Goal: Task Accomplishment & Management: Manage account settings

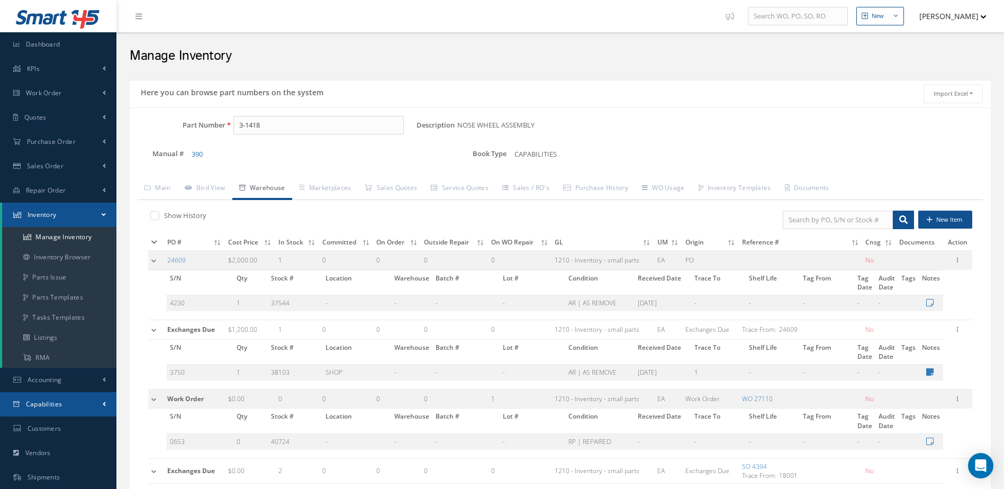
click at [56, 400] on span "Capabilities" at bounding box center [44, 403] width 37 height 9
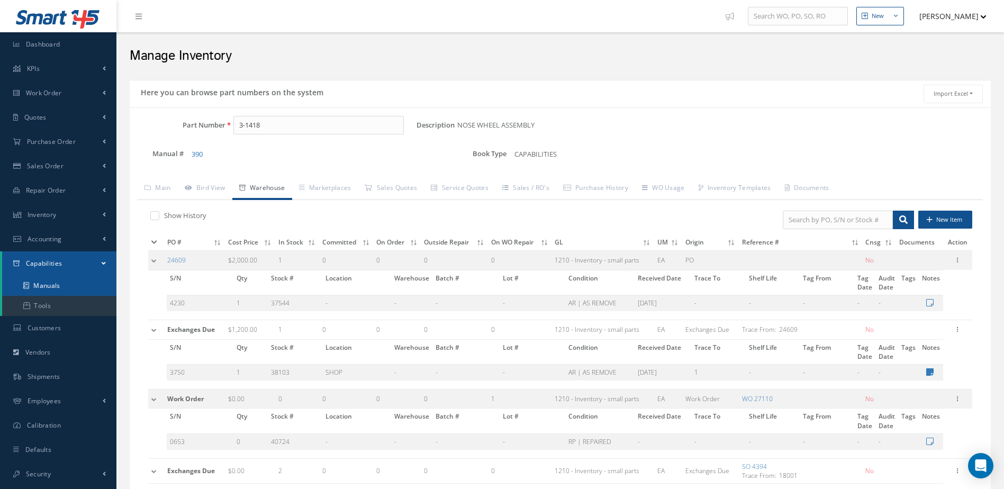
click at [50, 285] on link "Manuals" at bounding box center [59, 286] width 114 height 20
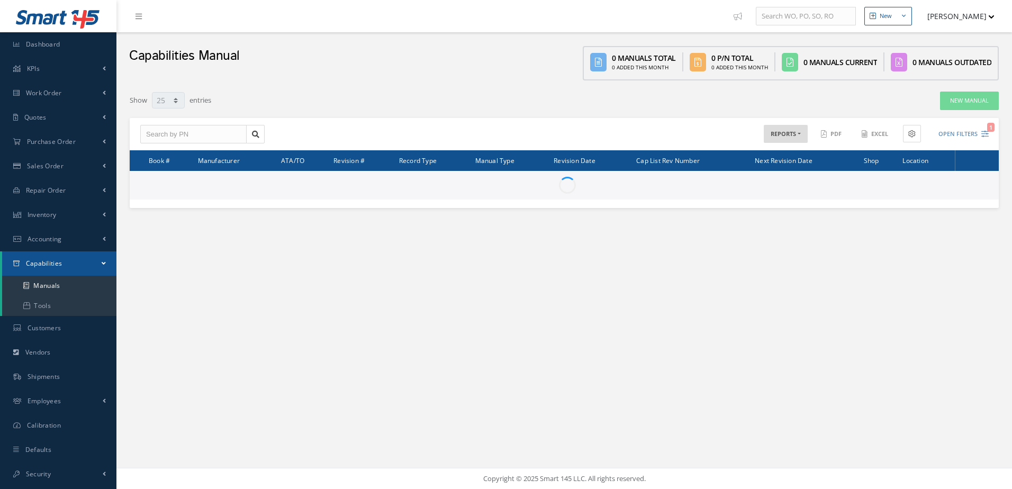
select select "25"
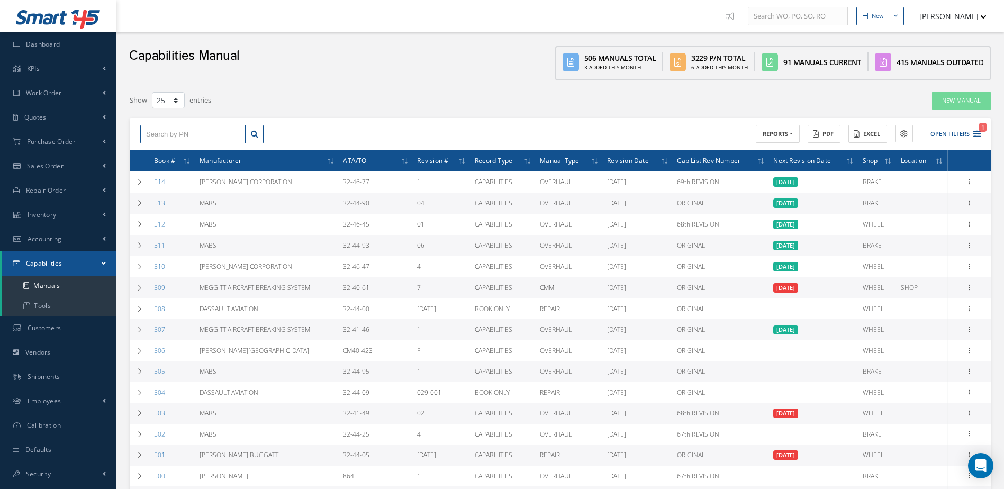
click at [189, 130] on input "text" at bounding box center [192, 134] width 105 height 19
type input "2-1573"
click at [188, 152] on div "2-1573" at bounding box center [193, 153] width 94 height 11
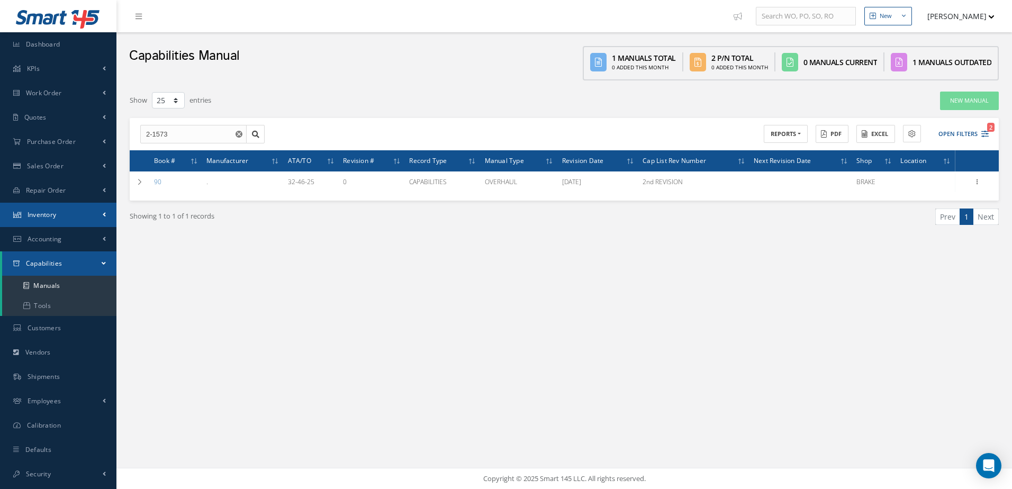
click at [77, 215] on link "Inventory" at bounding box center [58, 215] width 116 height 24
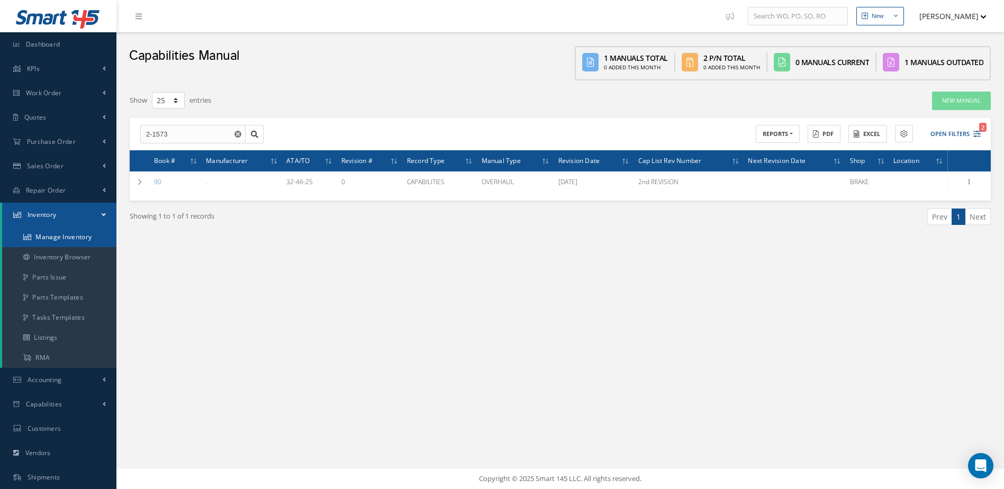
click at [77, 236] on link "Manage Inventory" at bounding box center [59, 237] width 114 height 20
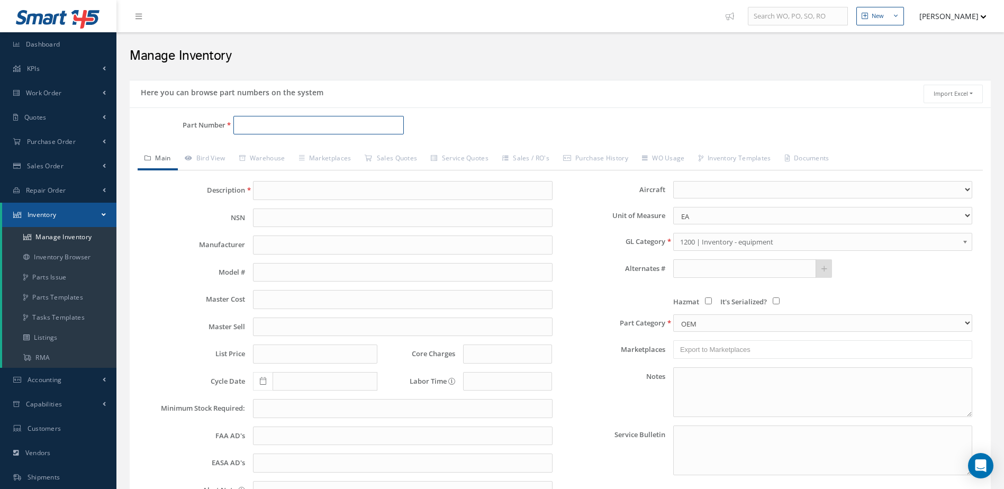
click at [341, 120] on input "Part Number" at bounding box center [318, 125] width 171 height 19
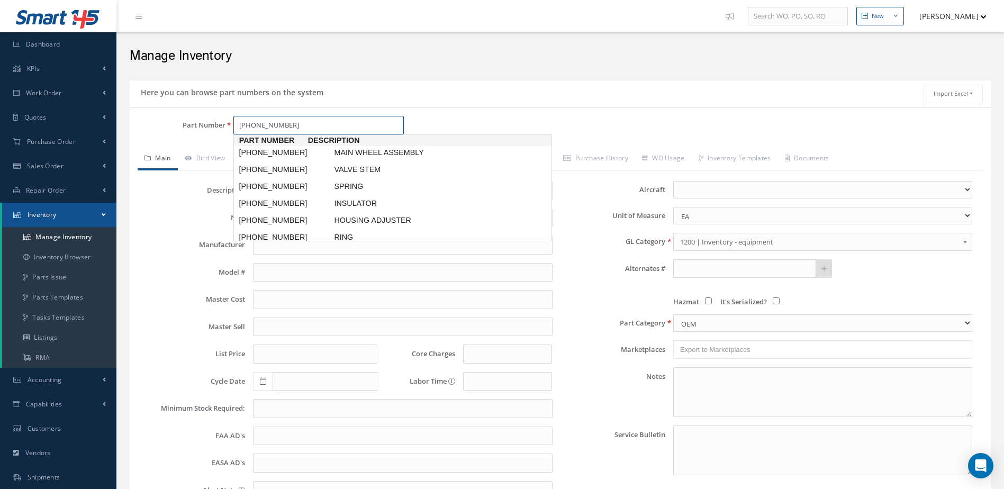
type input "[PHONE_NUMBER]"
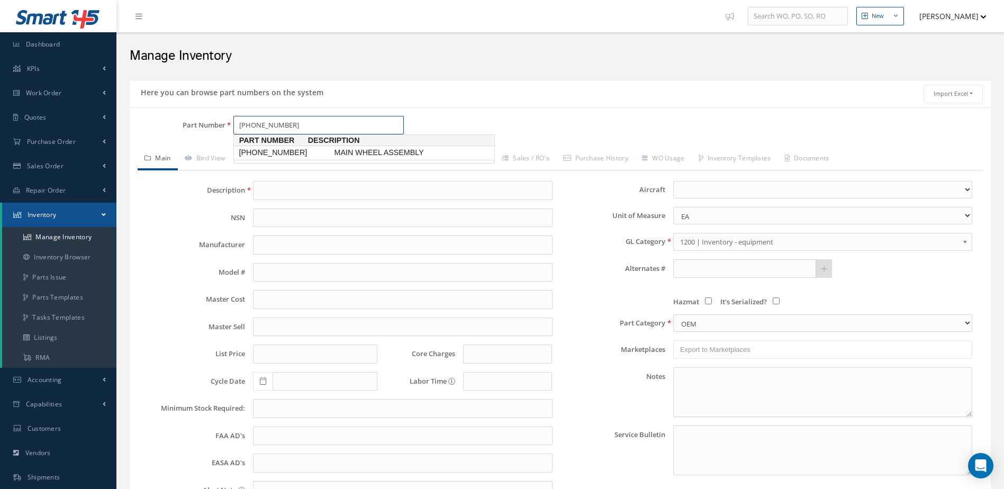
click at [349, 151] on span "MAIN WHEEL ASSEMBLY" at bounding box center [411, 152] width 159 height 11
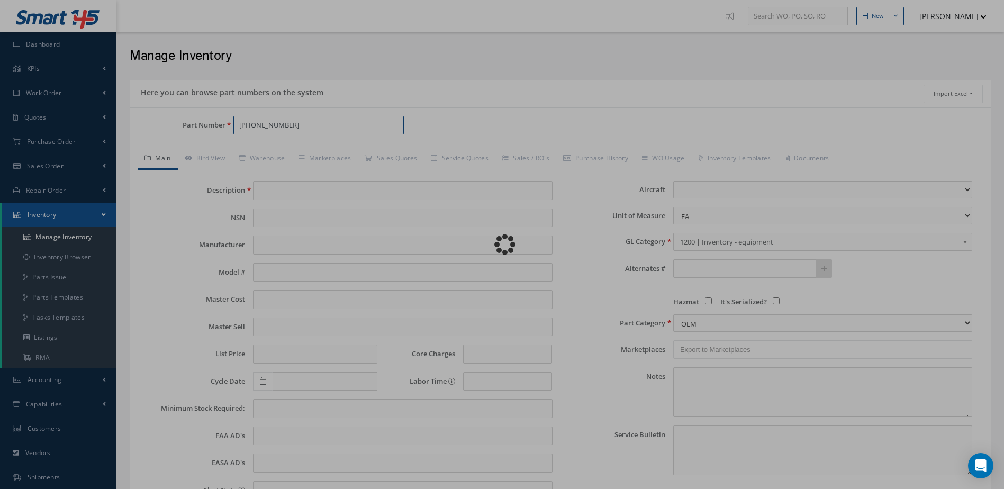
type input "MAIN WHEEL ASSEMBLY"
type input "0.00"
select select
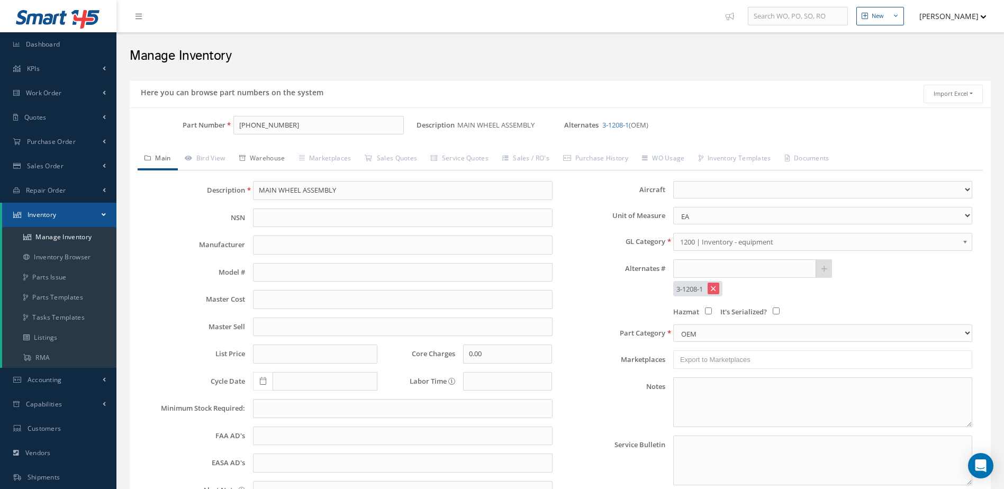
click at [285, 158] on link "Warehouse" at bounding box center [262, 159] width 60 height 22
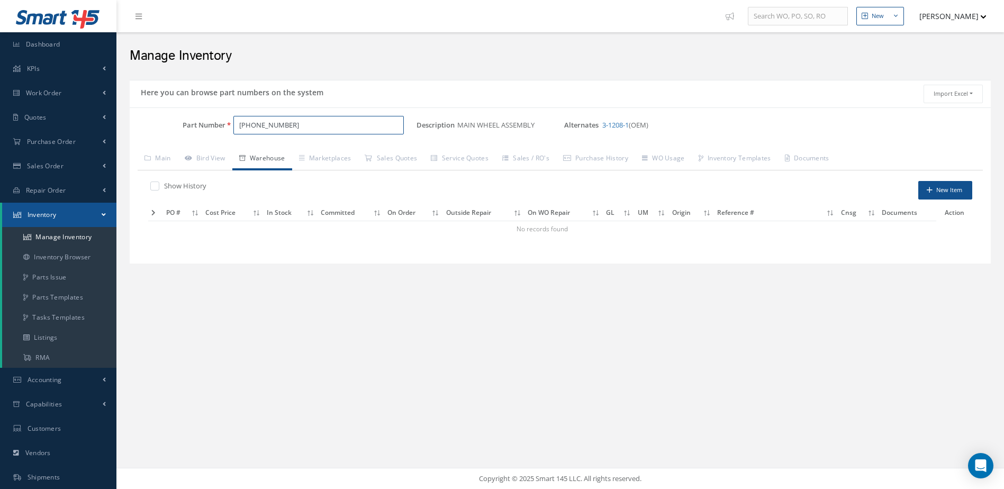
drag, startPoint x: 332, startPoint y: 125, endPoint x: 229, endPoint y: 141, distance: 104.3
click at [229, 141] on div "Part Number [PHONE_NUMBER]" at bounding box center [273, 130] width 287 height 28
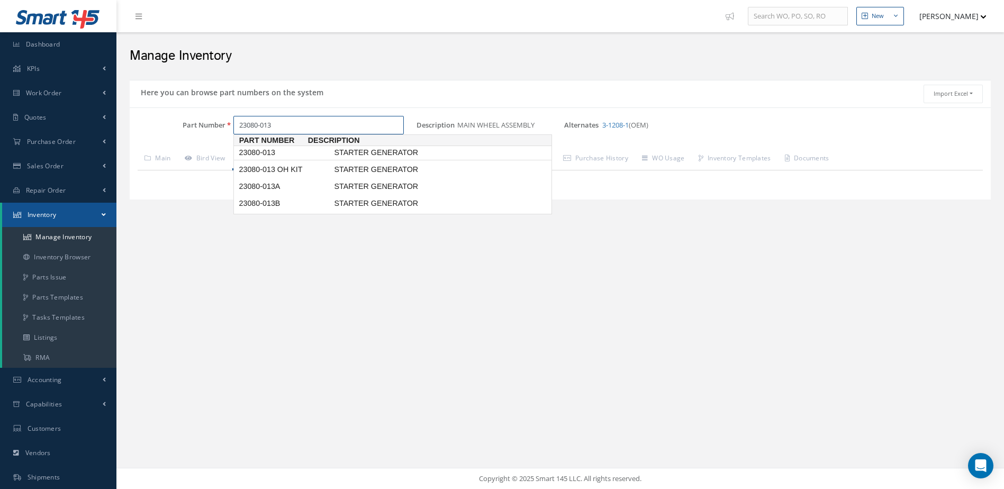
click at [274, 151] on span "23080-013" at bounding box center [284, 152] width 95 height 11
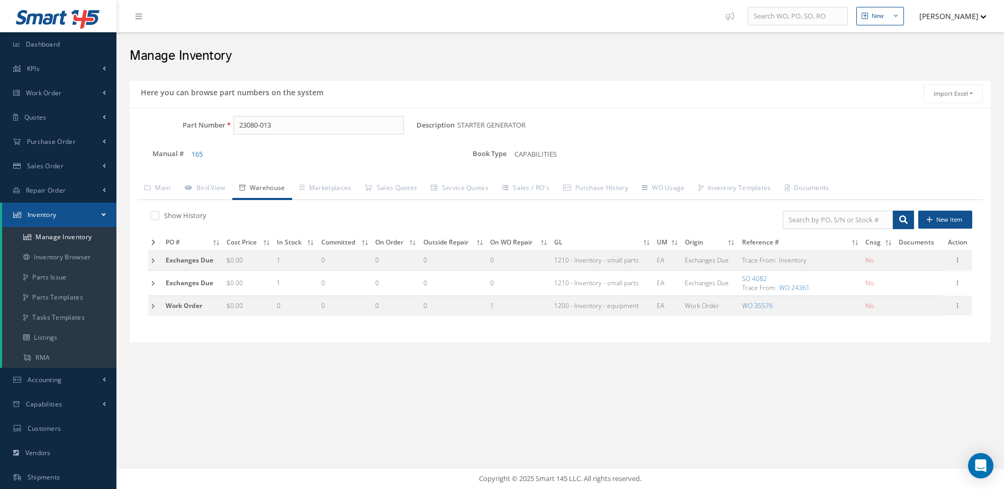
click at [152, 240] on icon at bounding box center [153, 242] width 4 height 6
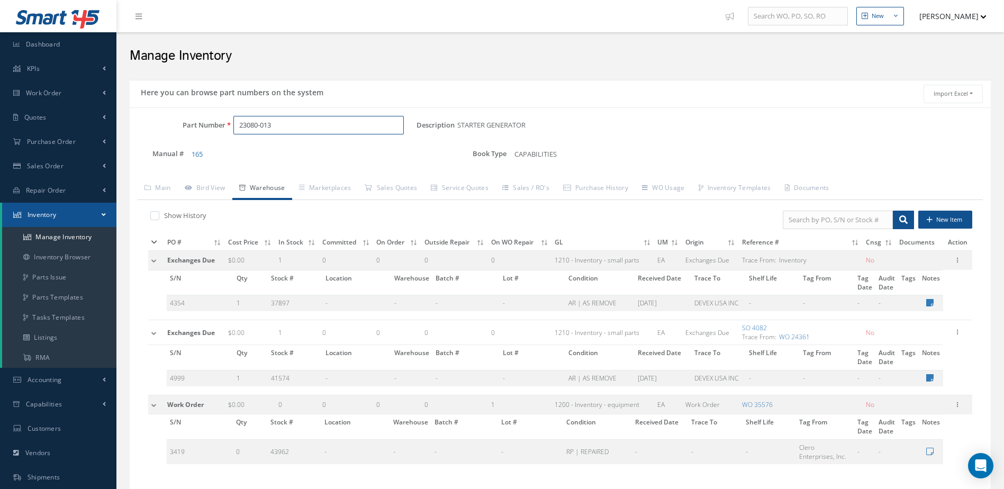
drag, startPoint x: 283, startPoint y: 125, endPoint x: 215, endPoint y: 148, distance: 71.6
click at [215, 148] on div "Part Number 23080-013 Description STARTER GENERATOR Alternates Manual # 165 Boo…" at bounding box center [560, 144] width 861 height 57
drag, startPoint x: 242, startPoint y: 124, endPoint x: 241, endPoint y: 137, distance: 12.7
click at [242, 126] on input "030-161a" at bounding box center [318, 125] width 171 height 19
click at [299, 149] on span "30-161A" at bounding box center [284, 152] width 95 height 11
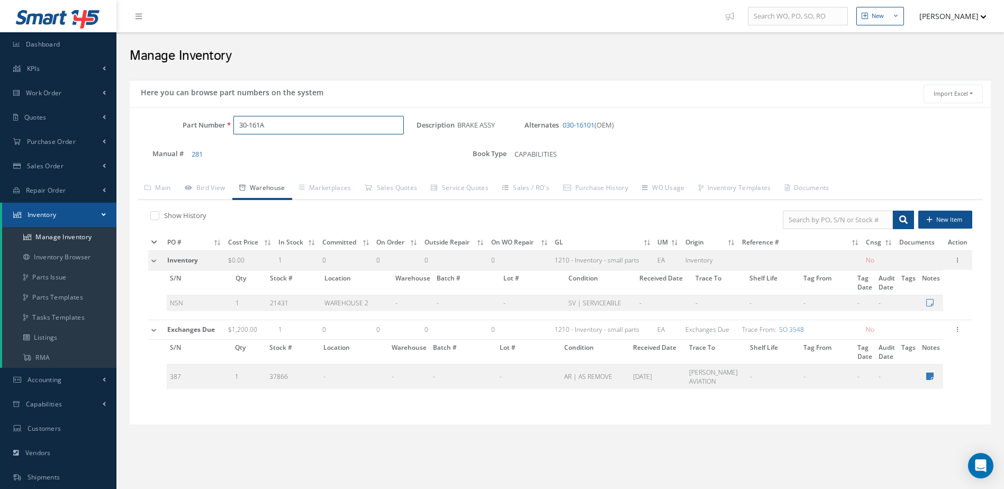
drag, startPoint x: 285, startPoint y: 129, endPoint x: 207, endPoint y: 147, distance: 79.7
click at [207, 147] on div "Part Number 30-161A Description BRAKE ASSY Alternates 030-16101 (OEM) Manual # …" at bounding box center [560, 144] width 861 height 57
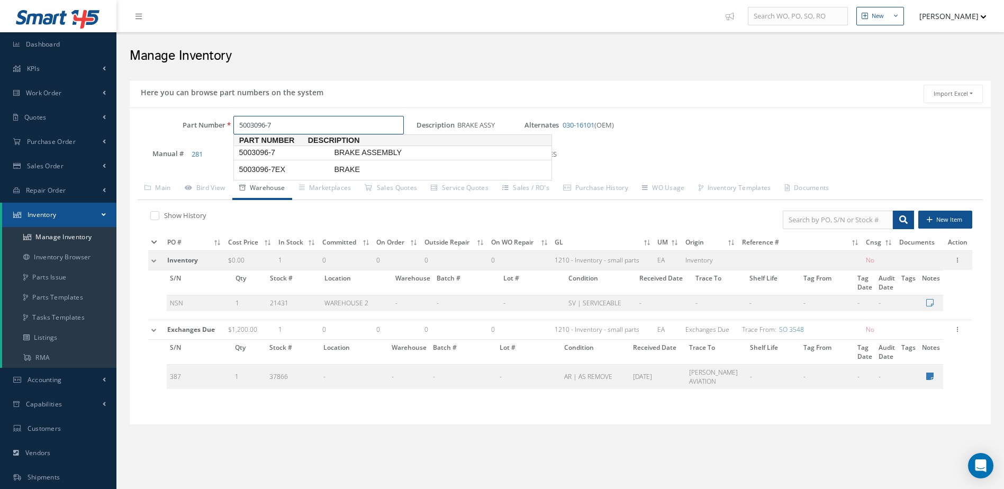
click at [290, 151] on span "5003096-7" at bounding box center [284, 152] width 95 height 11
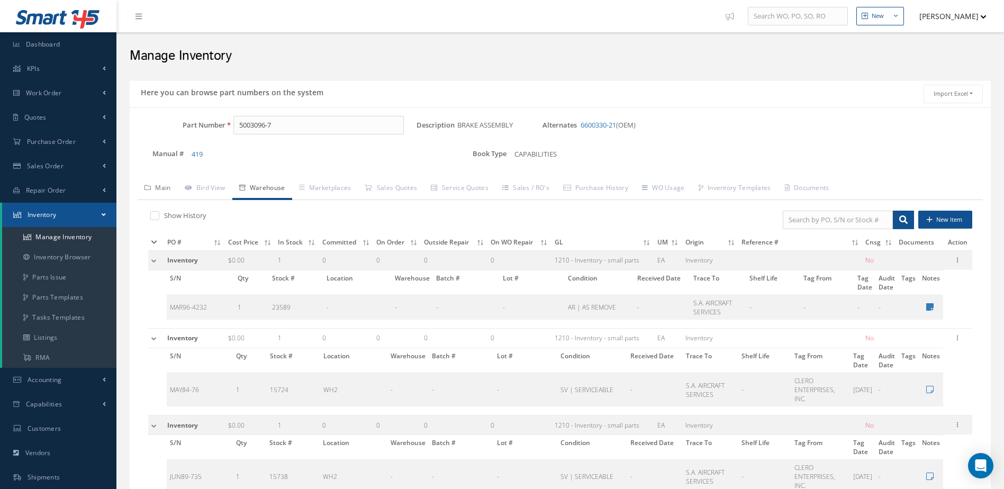
click at [167, 183] on link "Main" at bounding box center [158, 189] width 40 height 22
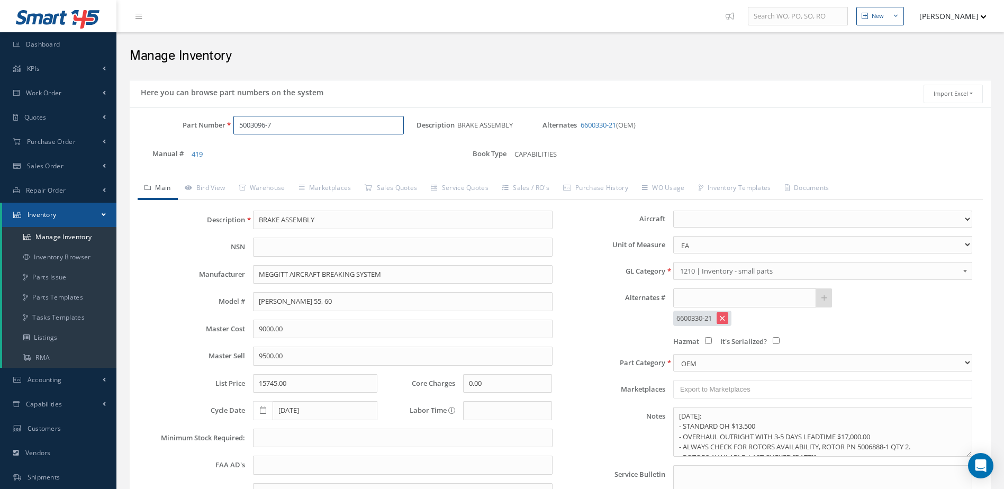
drag, startPoint x: 306, startPoint y: 128, endPoint x: 220, endPoint y: 132, distance: 86.3
click at [220, 132] on div "Part Number 5003096-7" at bounding box center [273, 125] width 287 height 19
click at [256, 154] on span "AHA1897" at bounding box center [284, 152] width 95 height 11
type input "AHA1897"
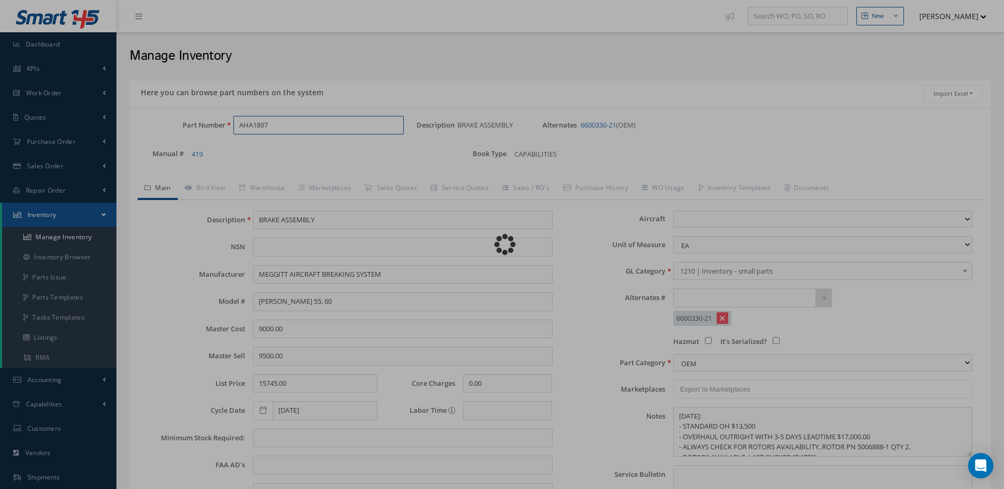
type input "MABS"
type input "0.00"
select select
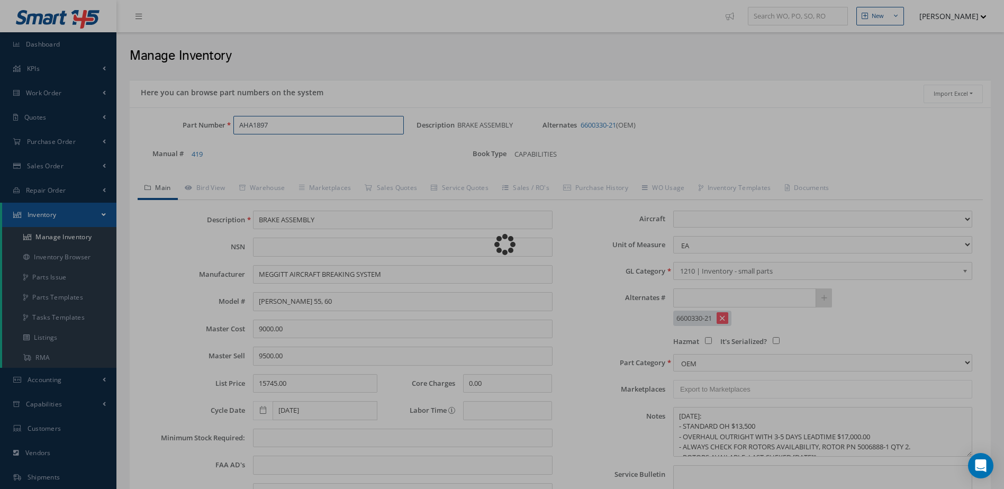
type textarea "[DATE]: *STD OH BRAKE WITHOUT $3,600.00, WITH VALVE $3,800.00. *STD OH EXC $3,8…"
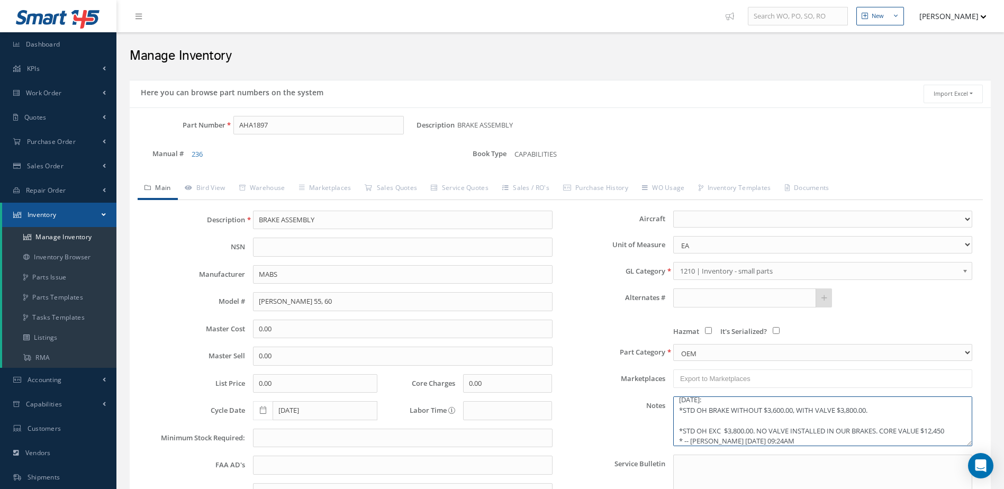
scroll to position [11, 0]
click at [346, 188] on link "Marketplaces" at bounding box center [325, 189] width 66 height 22
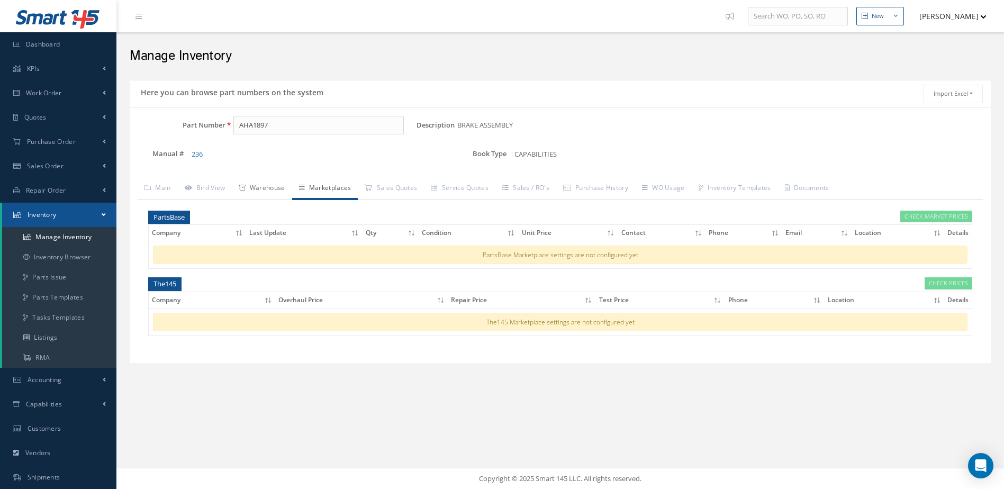
click at [278, 189] on link "Warehouse" at bounding box center [262, 189] width 60 height 22
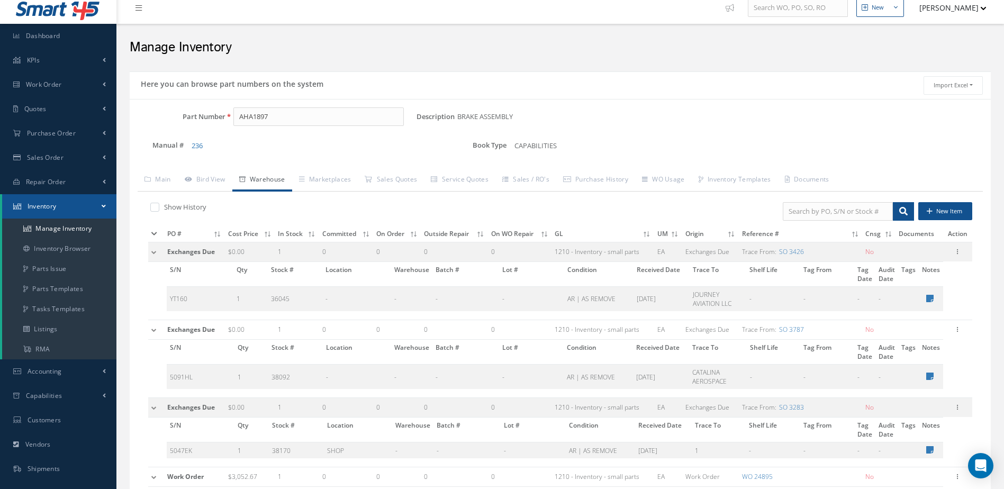
scroll to position [0, 0]
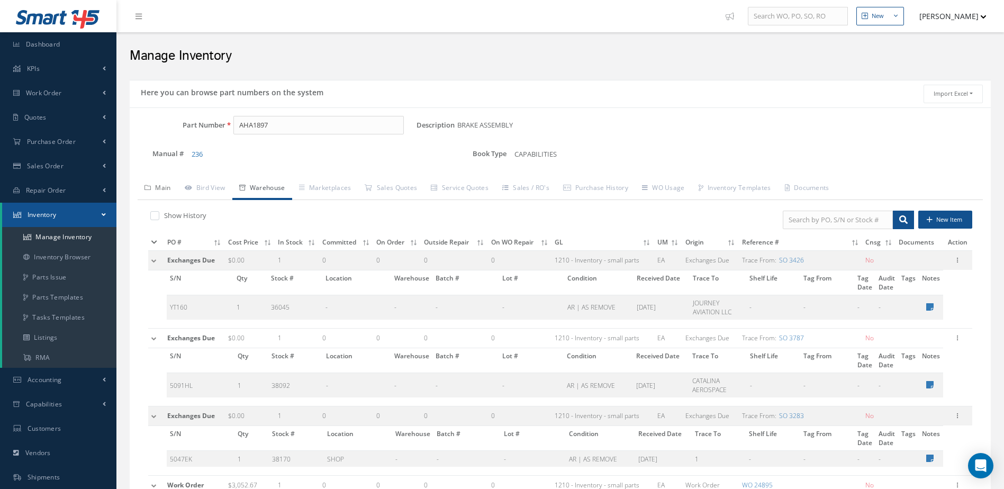
click at [162, 185] on link "Main" at bounding box center [158, 189] width 40 height 22
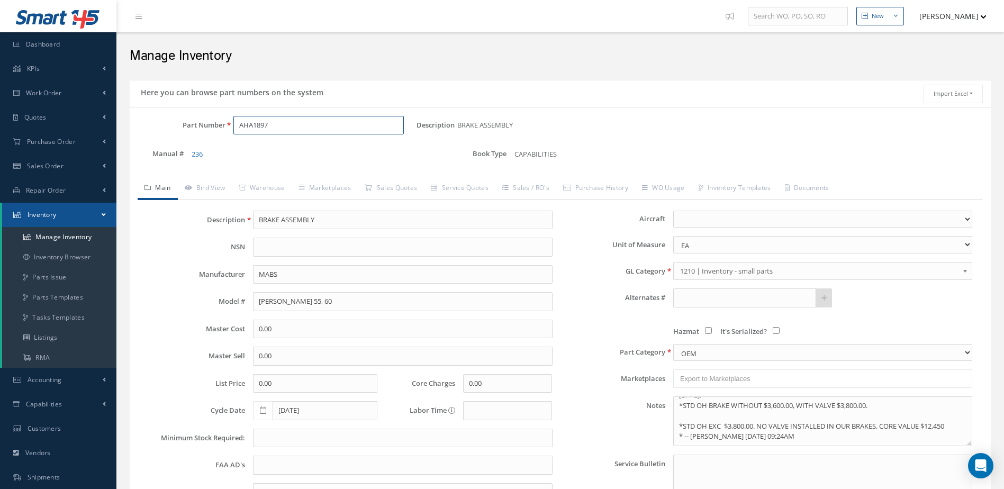
drag, startPoint x: 279, startPoint y: 124, endPoint x: 211, endPoint y: 139, distance: 69.2
click at [211, 139] on div "Part Number AHA1897" at bounding box center [273, 130] width 287 height 28
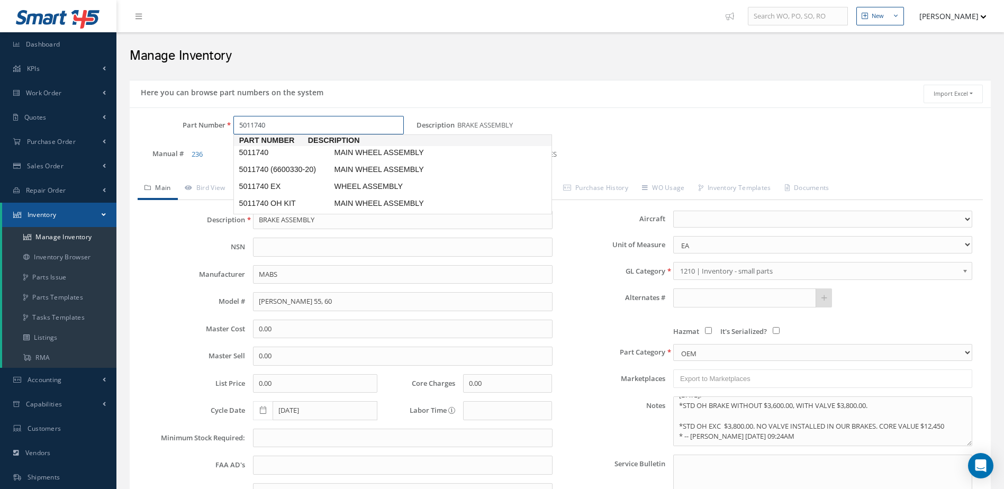
type input "5011740"
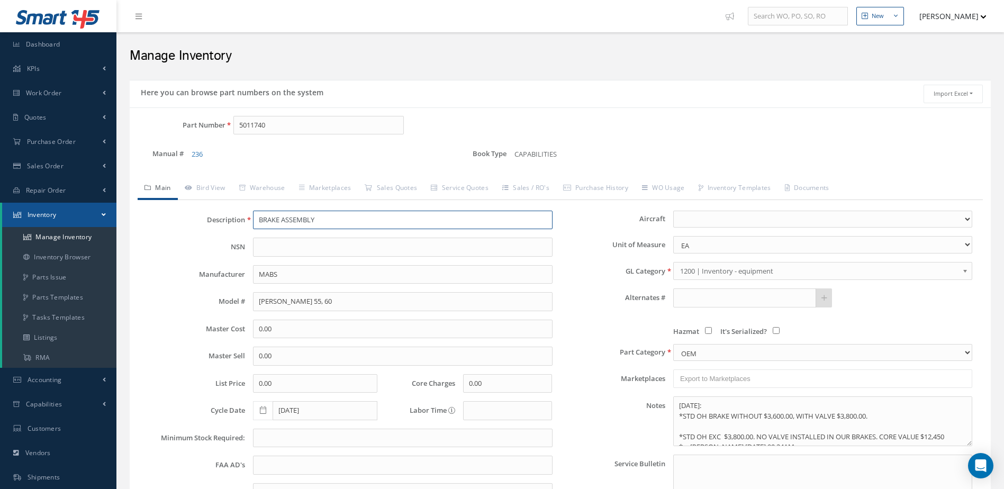
type input "MAIN WHEEL ASSEMBLY"
type input "[PERSON_NAME] 60"
type input "13000.00"
select select "25"
type textarea "JULY/2025 WHEEL USES TIRE PN: 178K43-1. * STD OH $2,995.00 * STD OH EX $3,150.0…"
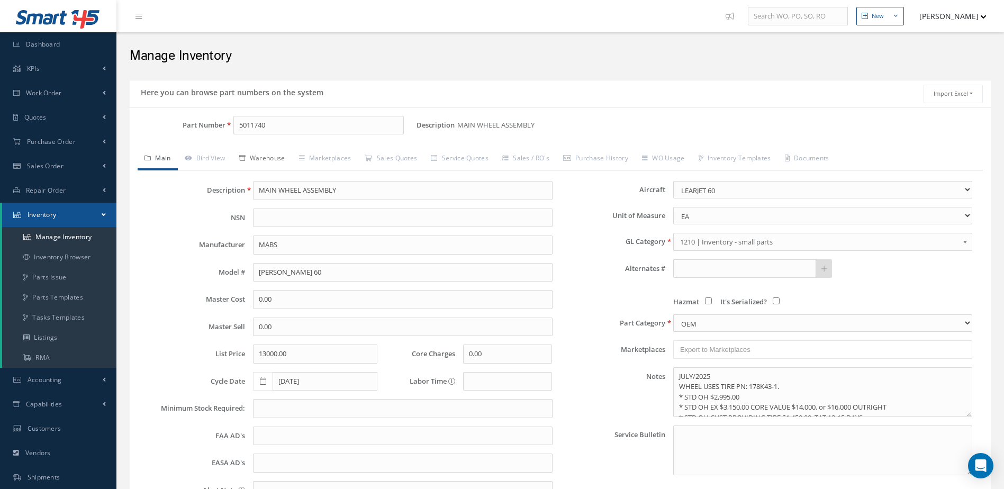
click at [270, 151] on link "Warehouse" at bounding box center [262, 159] width 60 height 22
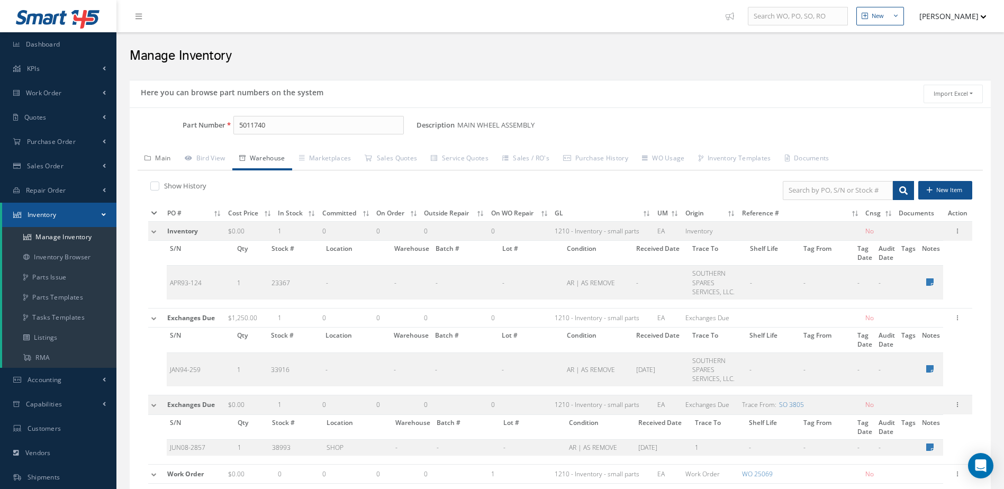
click at [160, 154] on link "Main" at bounding box center [158, 159] width 40 height 22
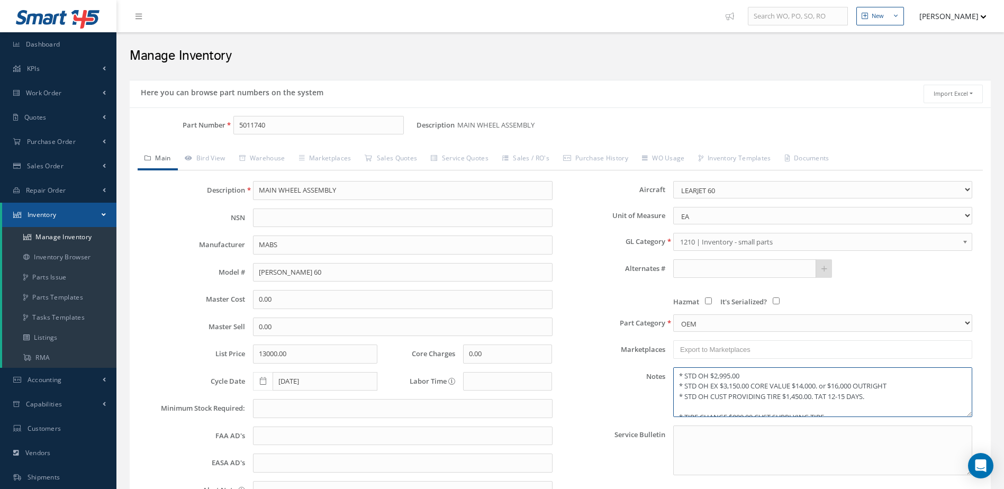
scroll to position [42, 0]
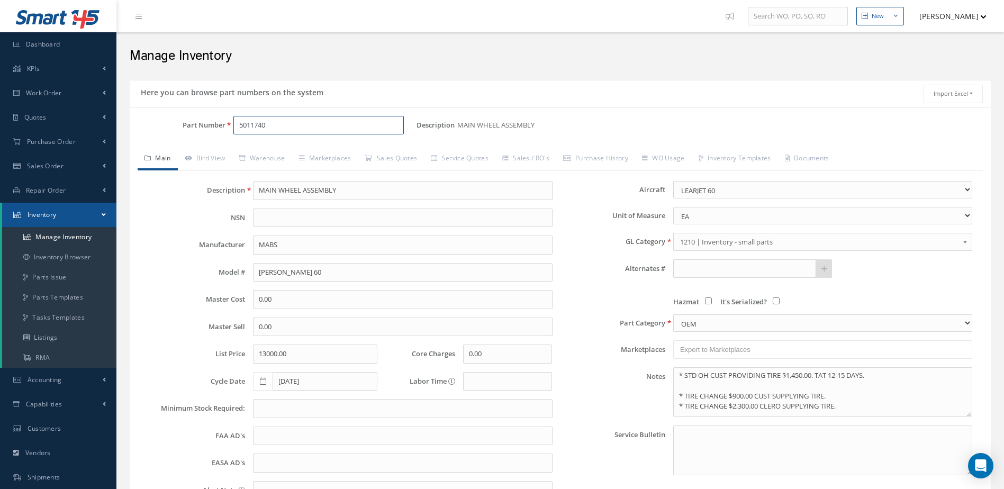
drag, startPoint x: 295, startPoint y: 126, endPoint x: 203, endPoint y: 140, distance: 93.5
click at [203, 140] on div "Part Number 5011740" at bounding box center [273, 130] width 287 height 28
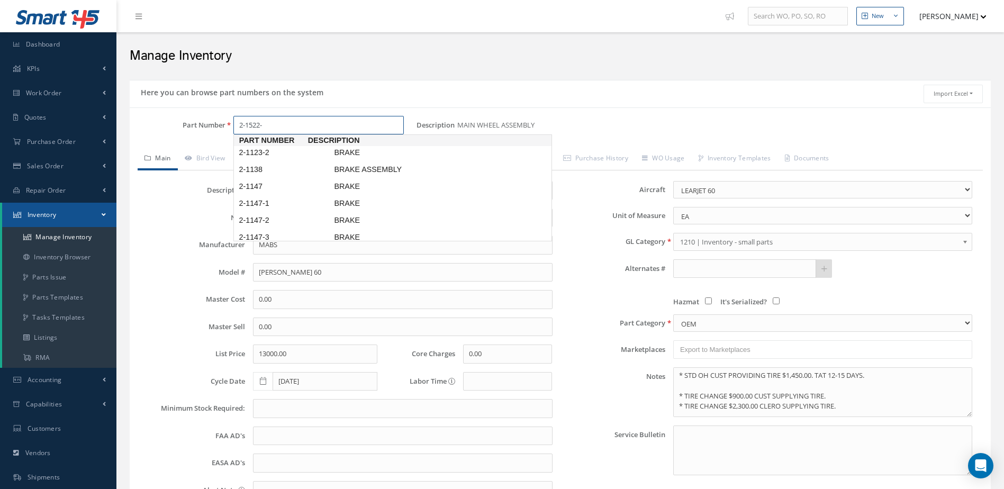
type input "2-1522-1"
click at [284, 152] on span "2-1522-1" at bounding box center [284, 152] width 95 height 11
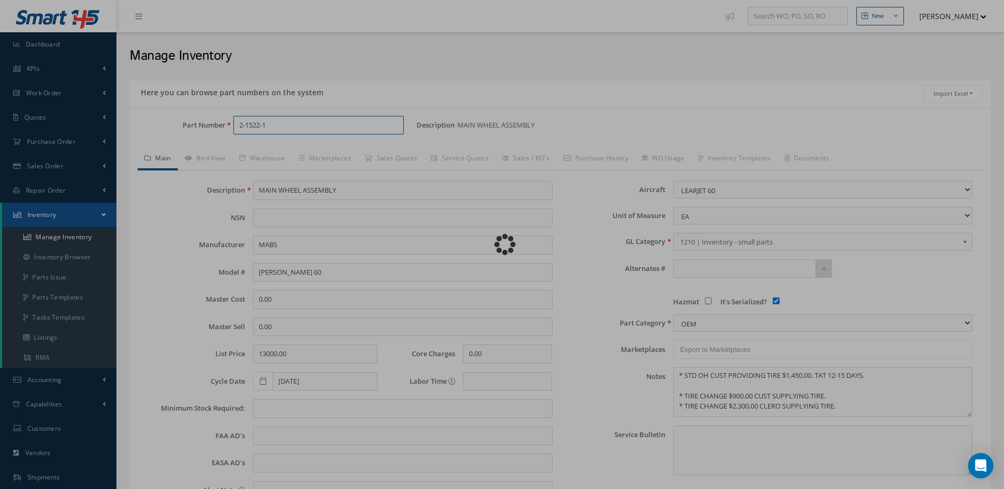
type input "BRAKE"
type input "[PERSON_NAME]"
type input "3500.00"
type input "5000.00"
select select
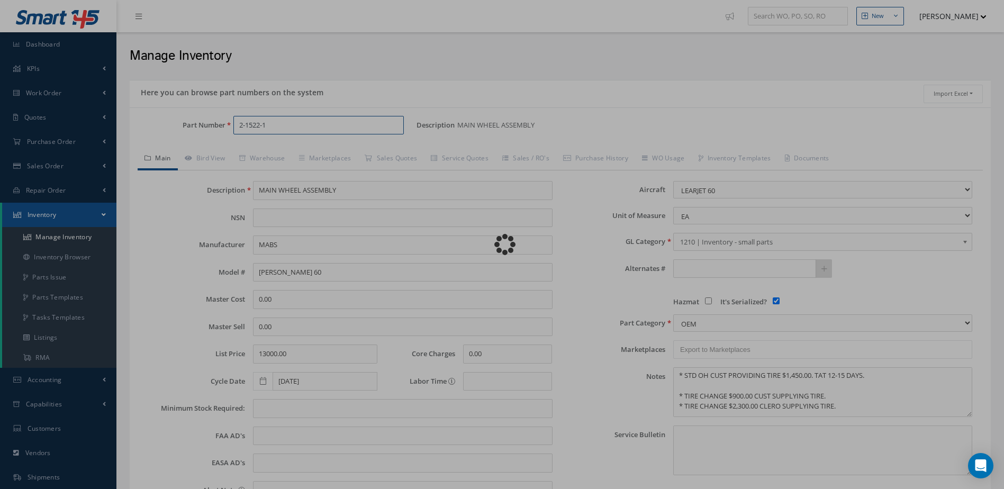
checkbox input "true"
type textarea "MARCH / 2022: STD OH COST $2,400, EX COST $2,950 CORE VALUE $9,000"
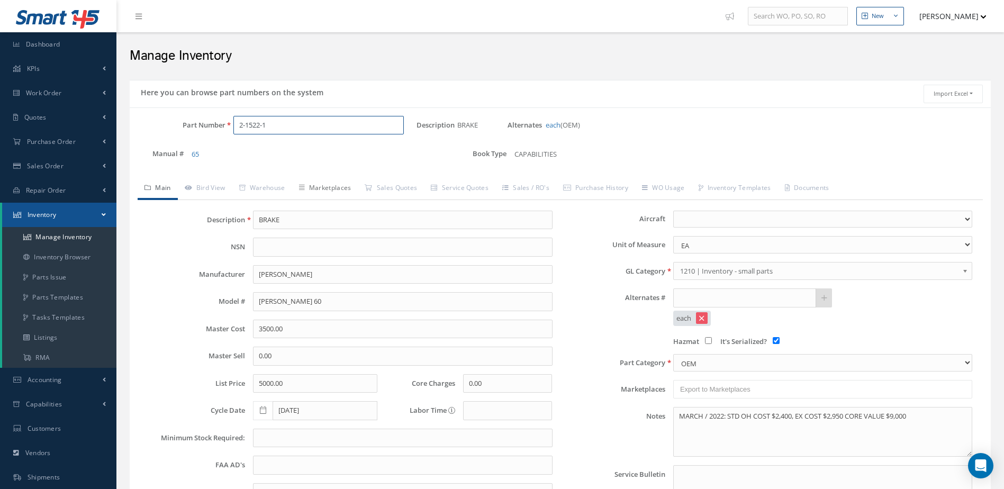
scroll to position [0, 0]
type input "2-1522-1"
click at [268, 182] on link "Warehouse" at bounding box center [262, 189] width 60 height 22
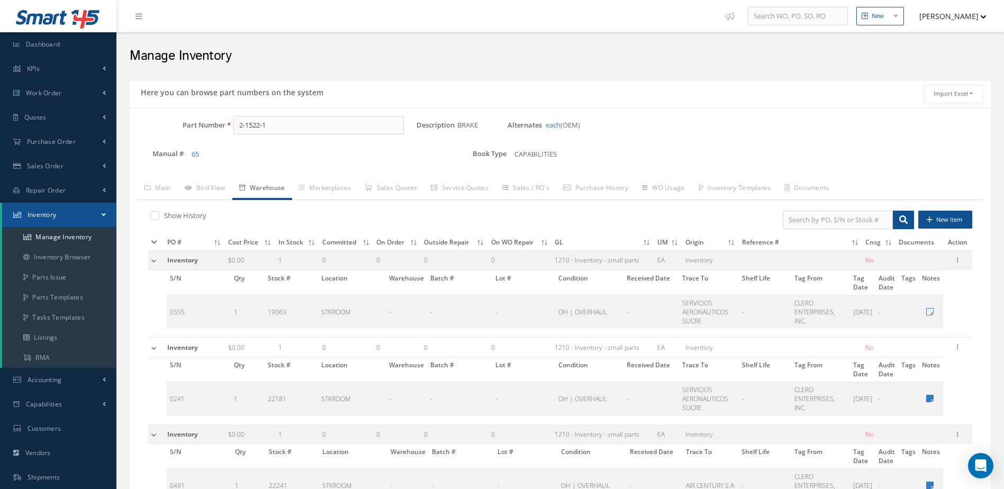
drag, startPoint x: 263, startPoint y: 219, endPoint x: 339, endPoint y: 160, distance: 96.1
click at [339, 160] on div "Manual # 65" at bounding box center [291, 157] width 323 height 21
click at [161, 185] on link "Main" at bounding box center [158, 189] width 40 height 22
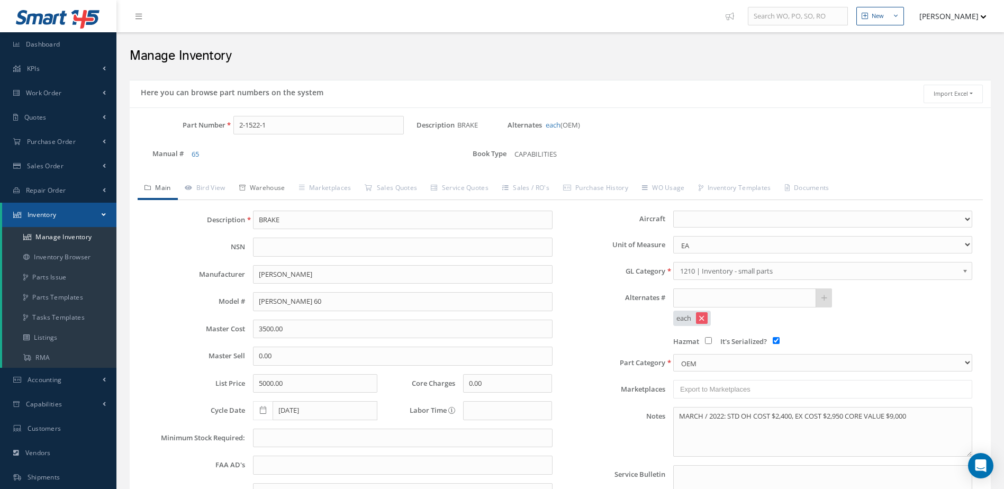
click at [262, 184] on link "Warehouse" at bounding box center [262, 189] width 60 height 22
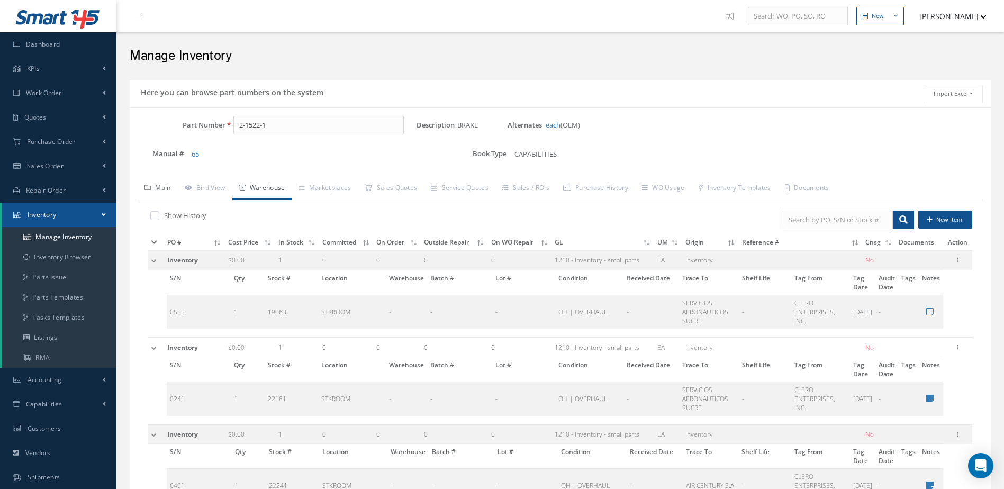
click at [167, 188] on link "Main" at bounding box center [158, 189] width 40 height 22
